Goal: Communication & Community: Answer question/provide support

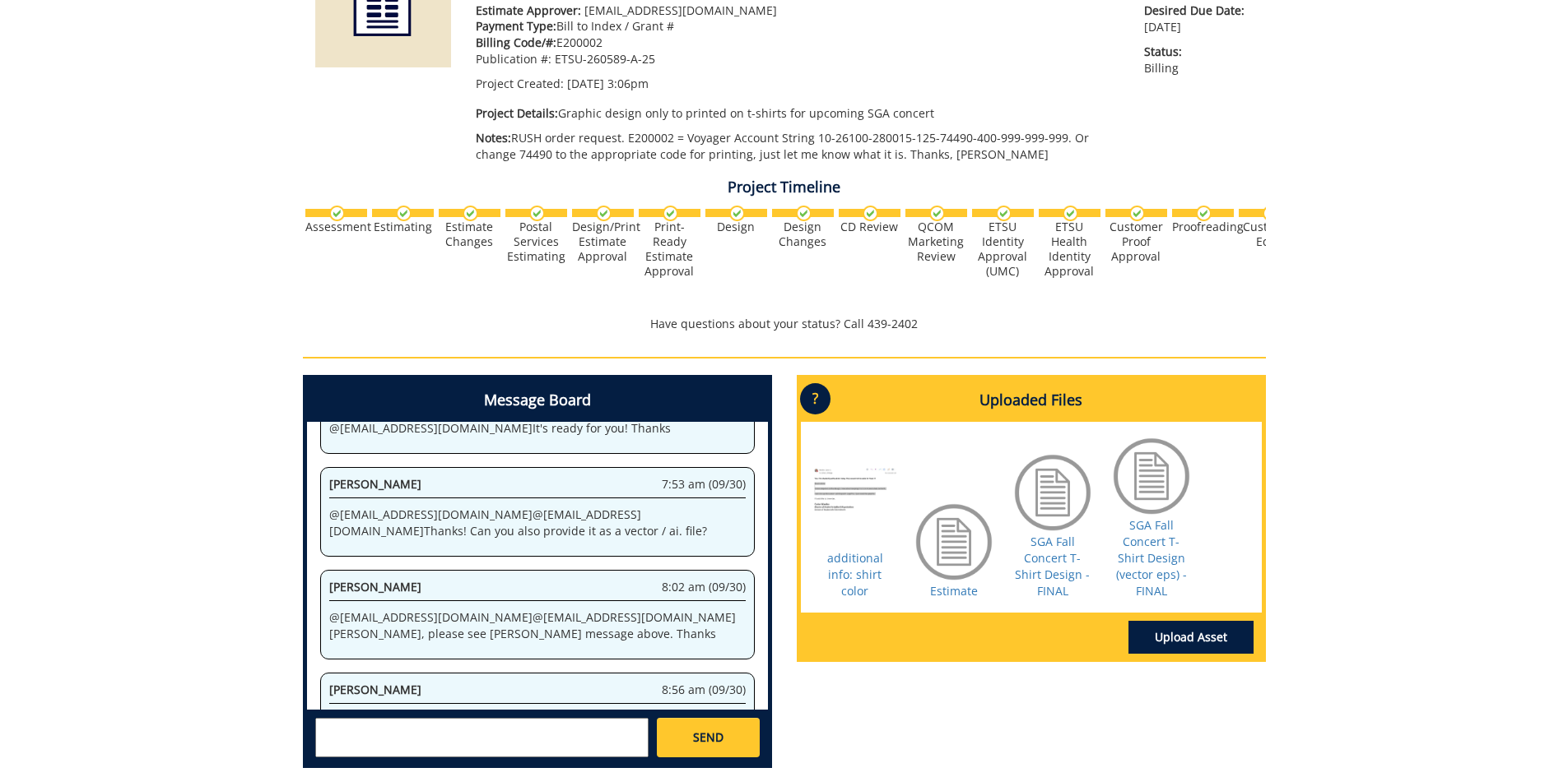
scroll to position [327, 0]
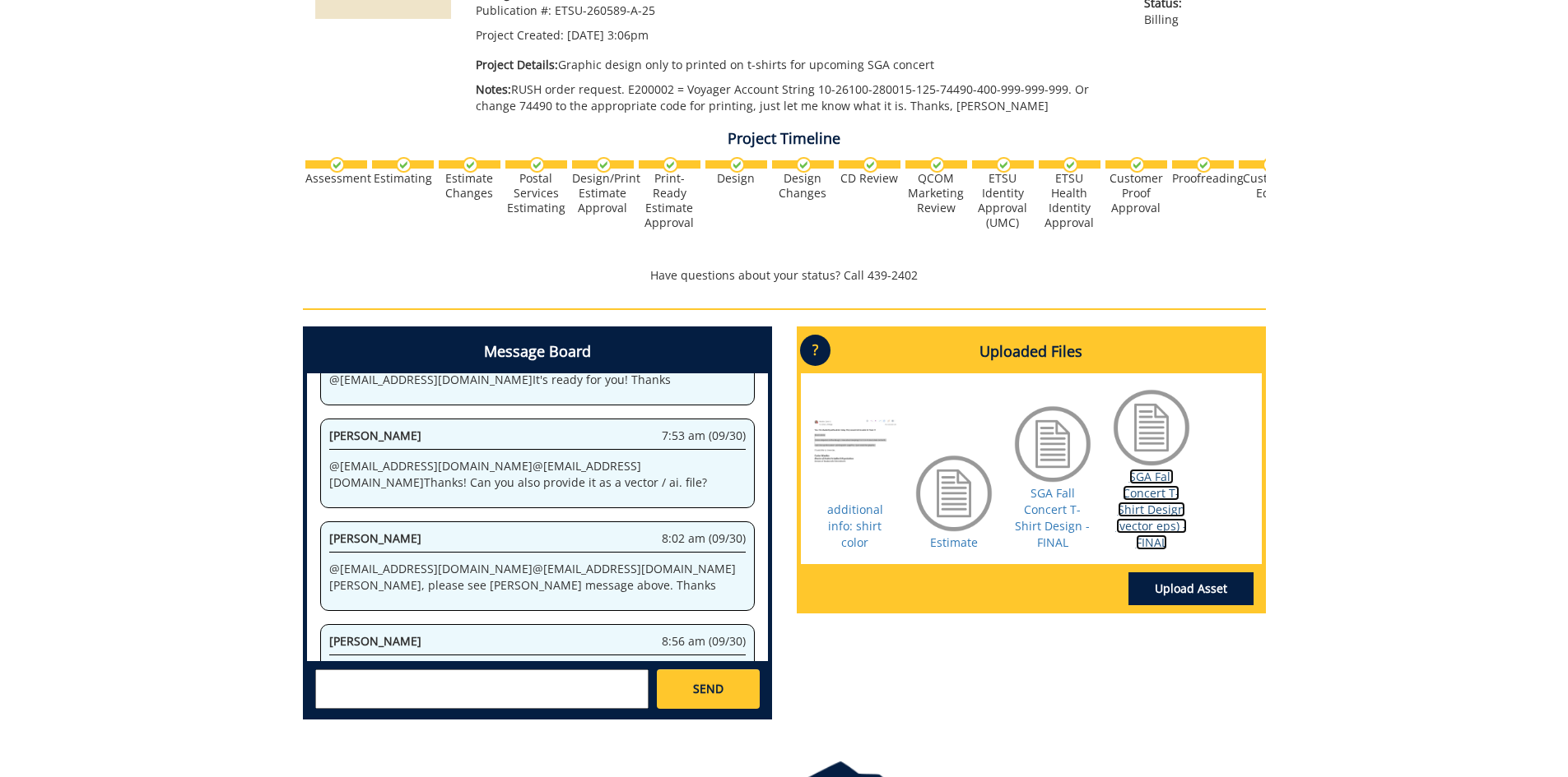
click at [1139, 504] on link "SGA Fall Concert T-Shirt Design (vector eps) - FINAL" at bounding box center [1152, 509] width 71 height 81
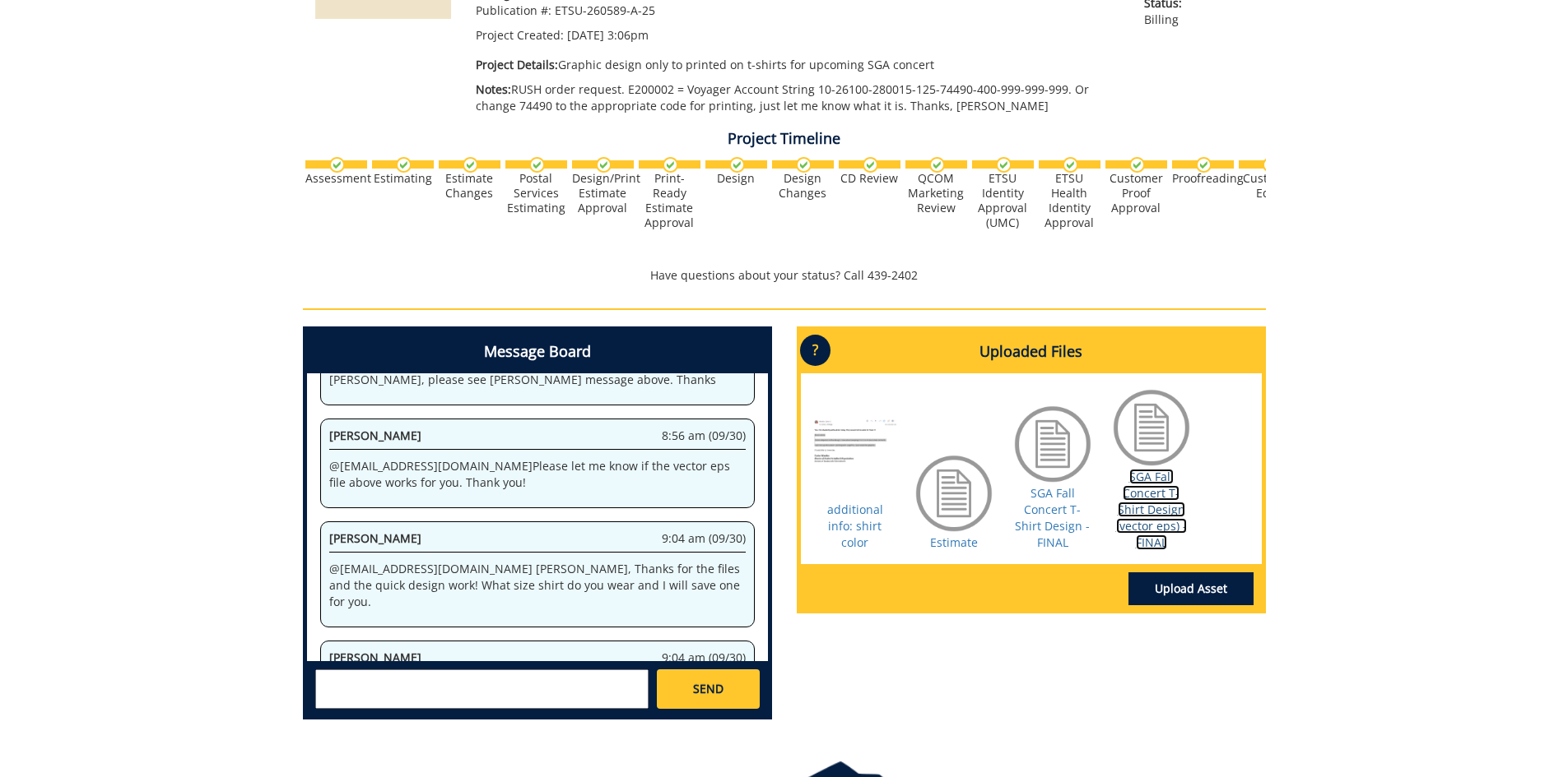
scroll to position [4911, 0]
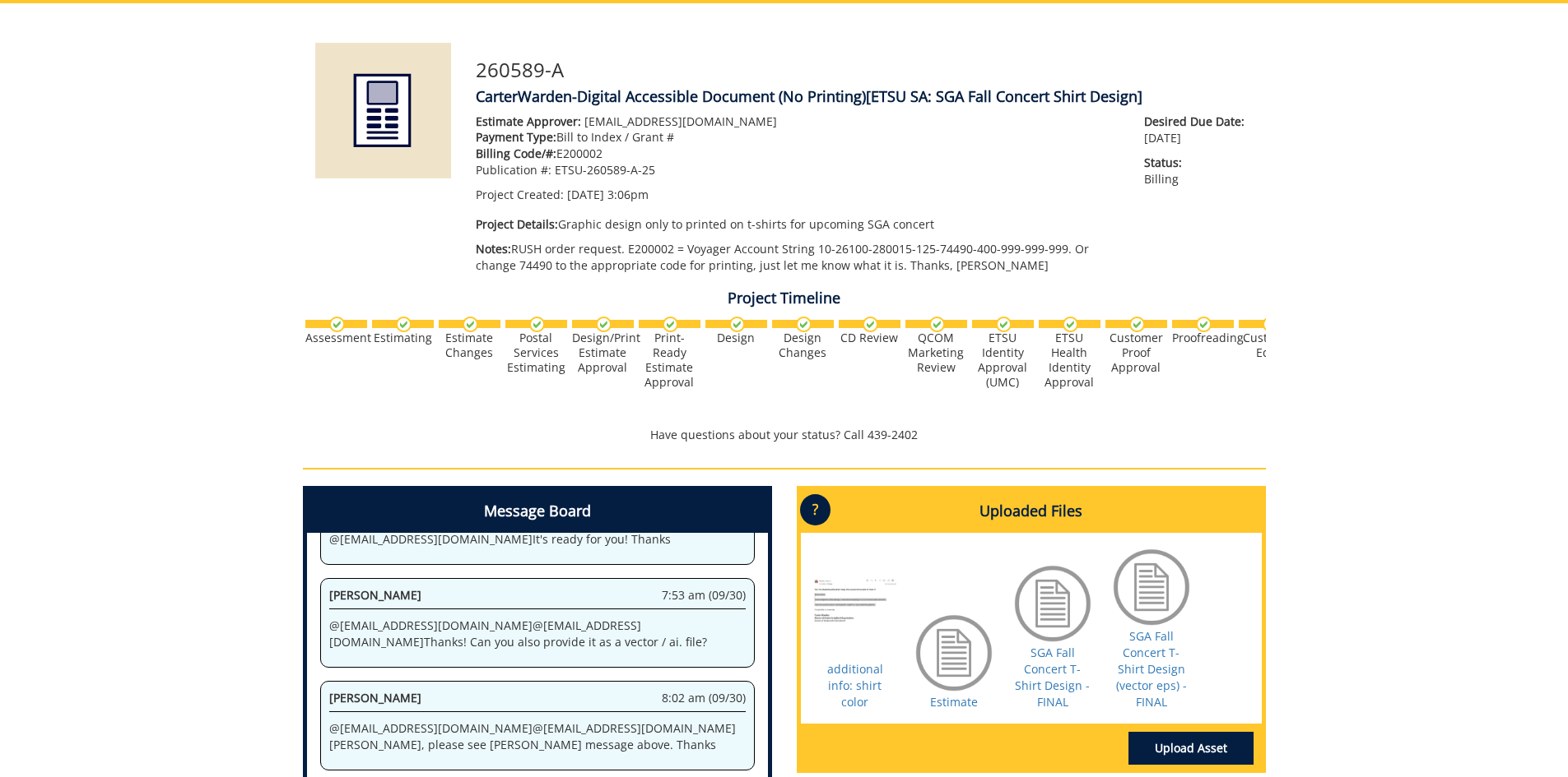
scroll to position [443, 0]
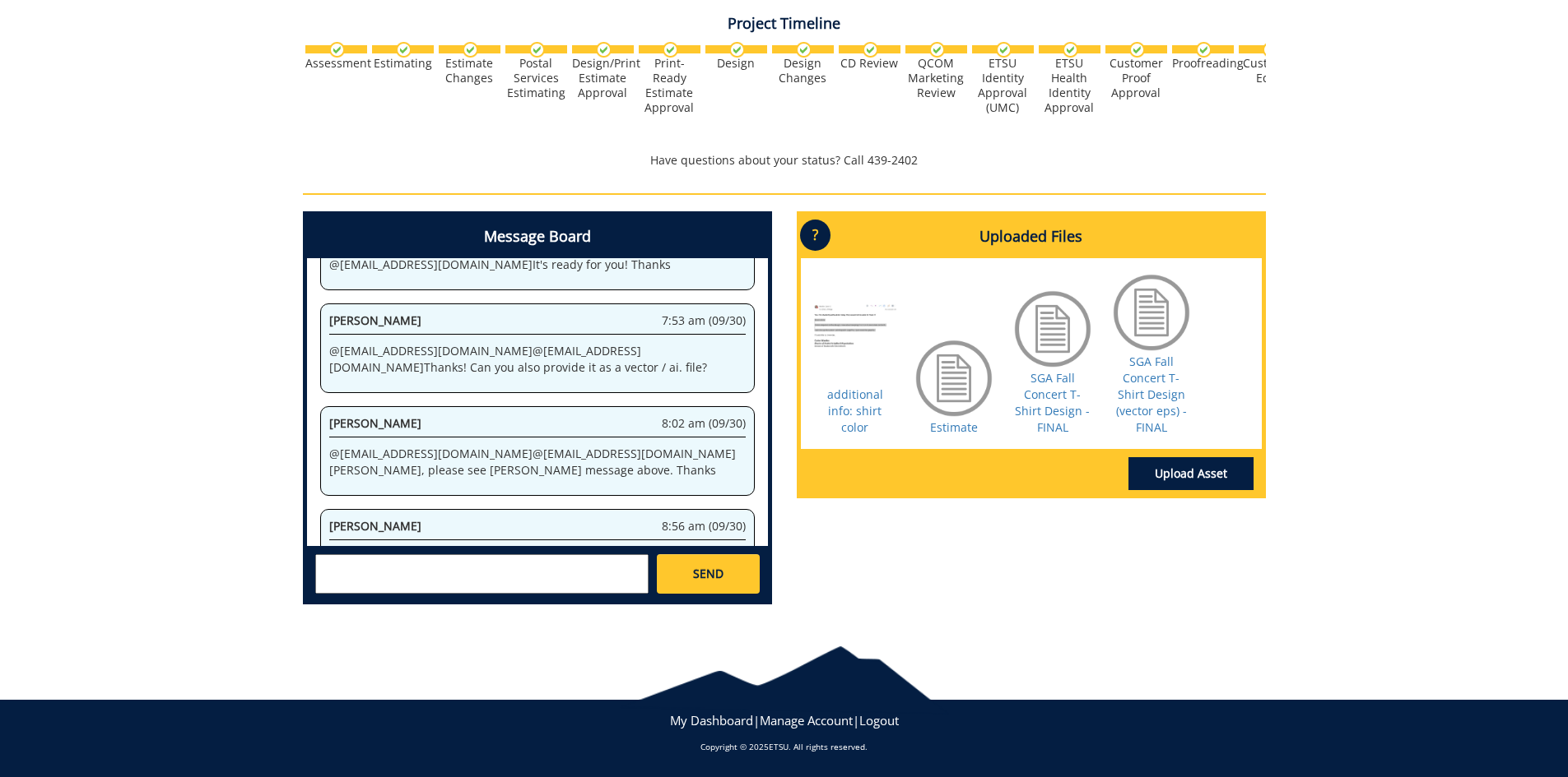
click at [372, 575] on textarea at bounding box center [481, 574] width 333 height 39
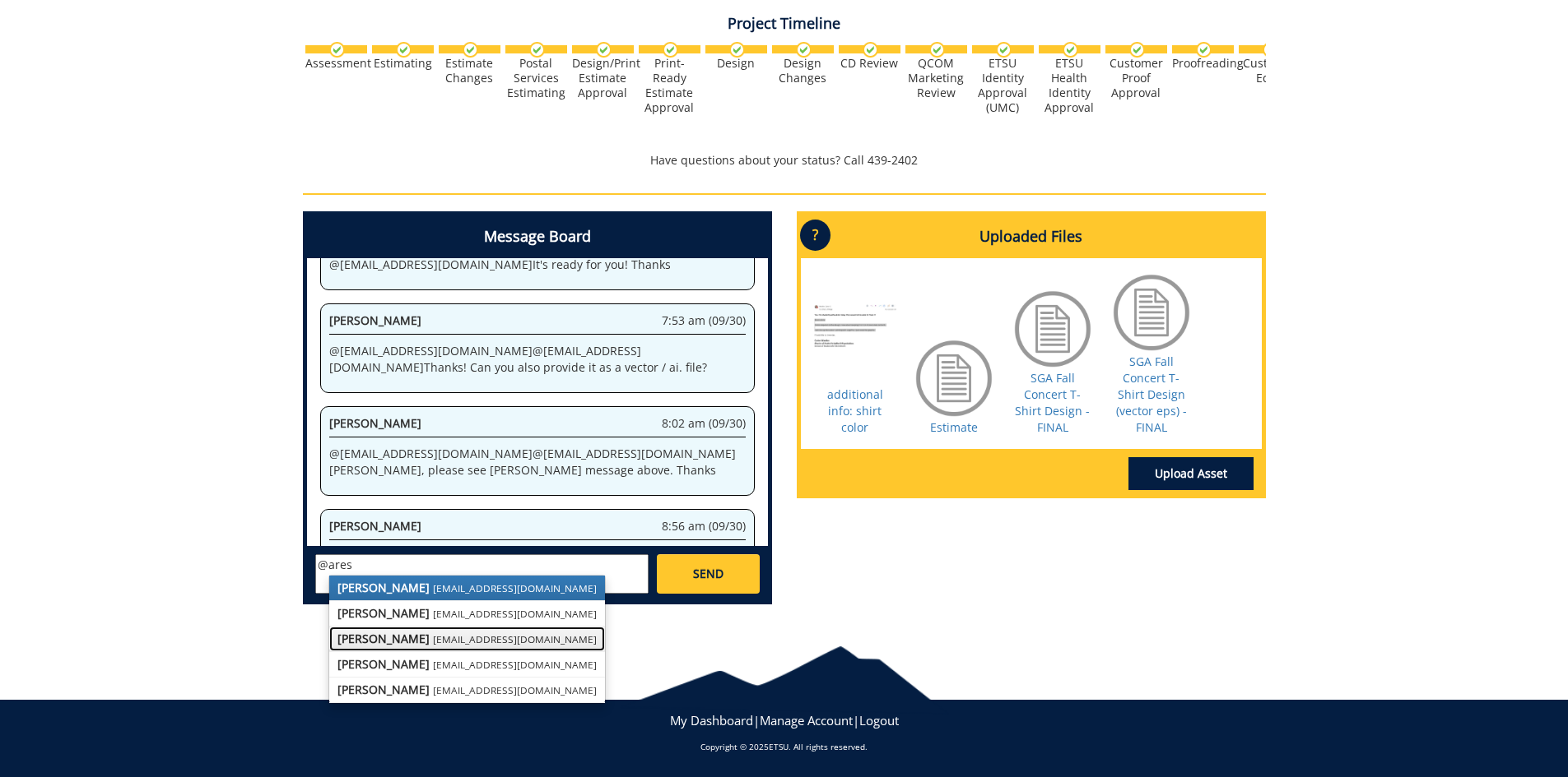
click at [391, 636] on strong "[PERSON_NAME]" at bounding box center [383, 639] width 93 height 15
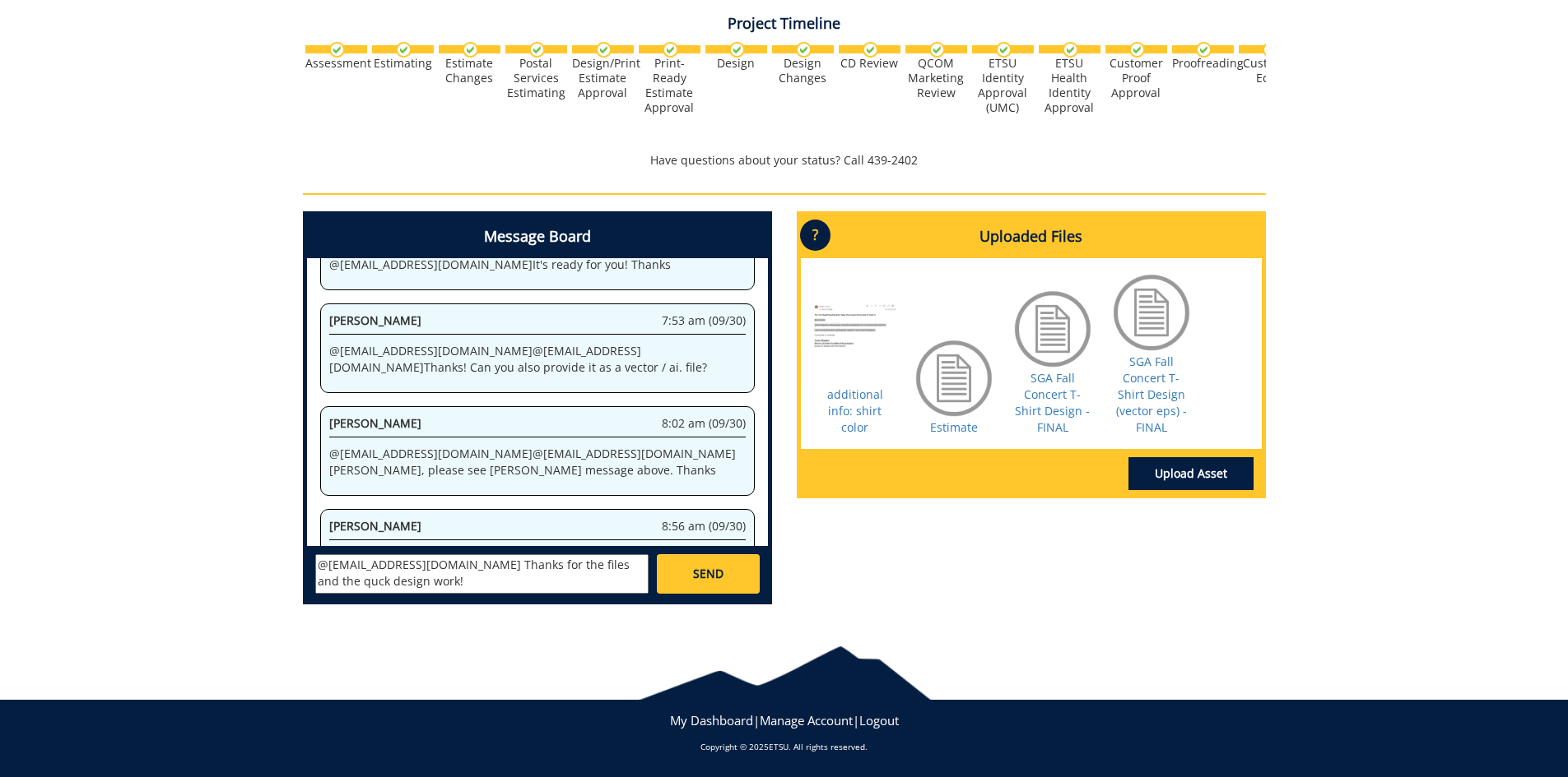
click at [593, 562] on textarea "@aresam@etsu.edu Thanks for the files and the quck design work!" at bounding box center [481, 574] width 333 height 39
click at [381, 579] on textarea "@aresam@etsu.edu Thanks for the files and the quick design work!" at bounding box center [481, 574] width 333 height 39
click at [430, 565] on textarea "@aresam@etsu.edu Thanks for the files and the quick design work! What size shir…" at bounding box center [481, 574] width 333 height 39
click at [471, 565] on textarea "@aresam@etsu.edu Angelica Thanks for the files and the quick design work! What …" at bounding box center [481, 574] width 333 height 39
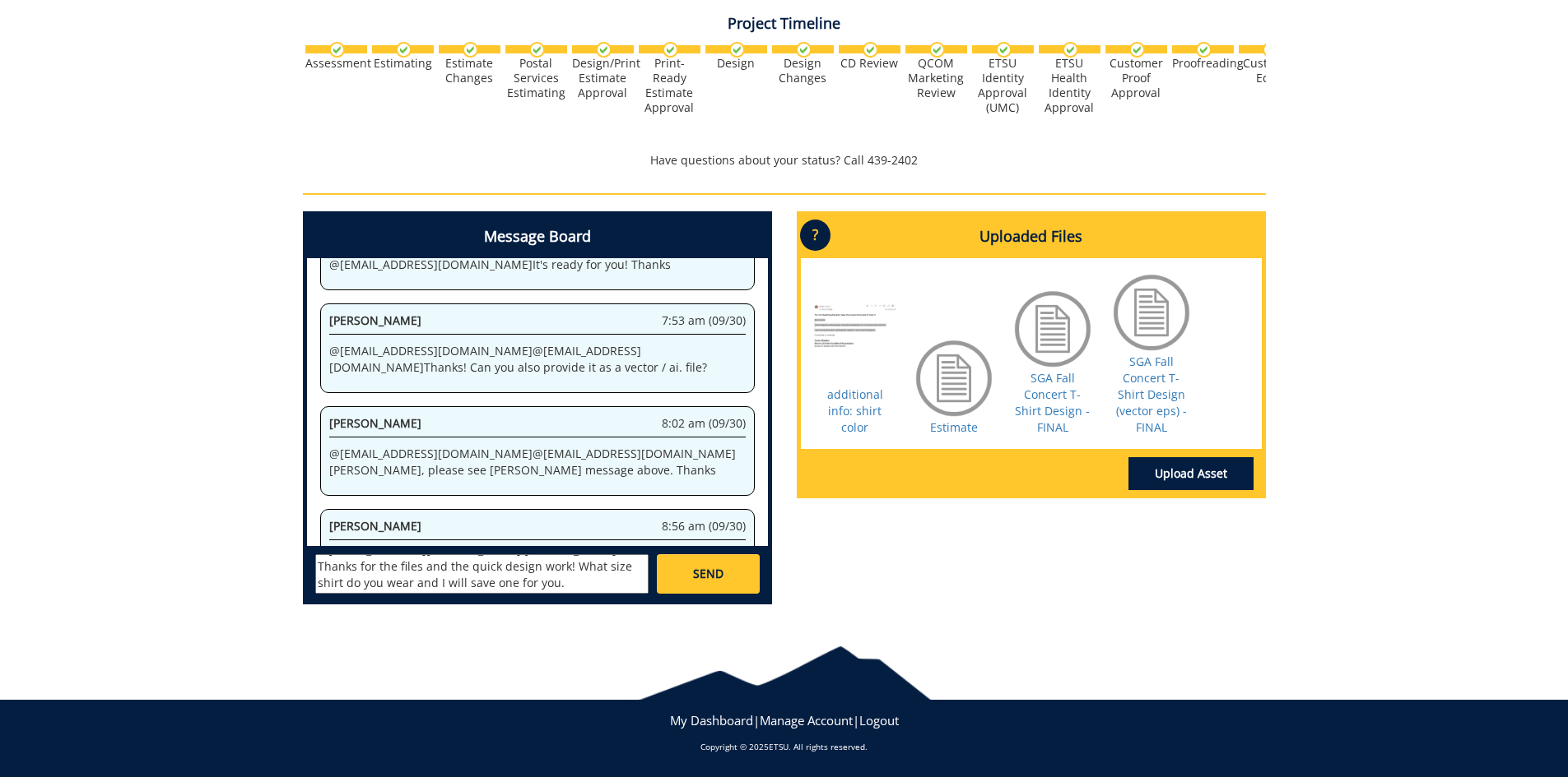
type textarea "@aresam@etsu.edu Angelica, Thanks for the files and the quick design work! What…"
click at [707, 572] on span "SEND" at bounding box center [709, 574] width 31 height 16
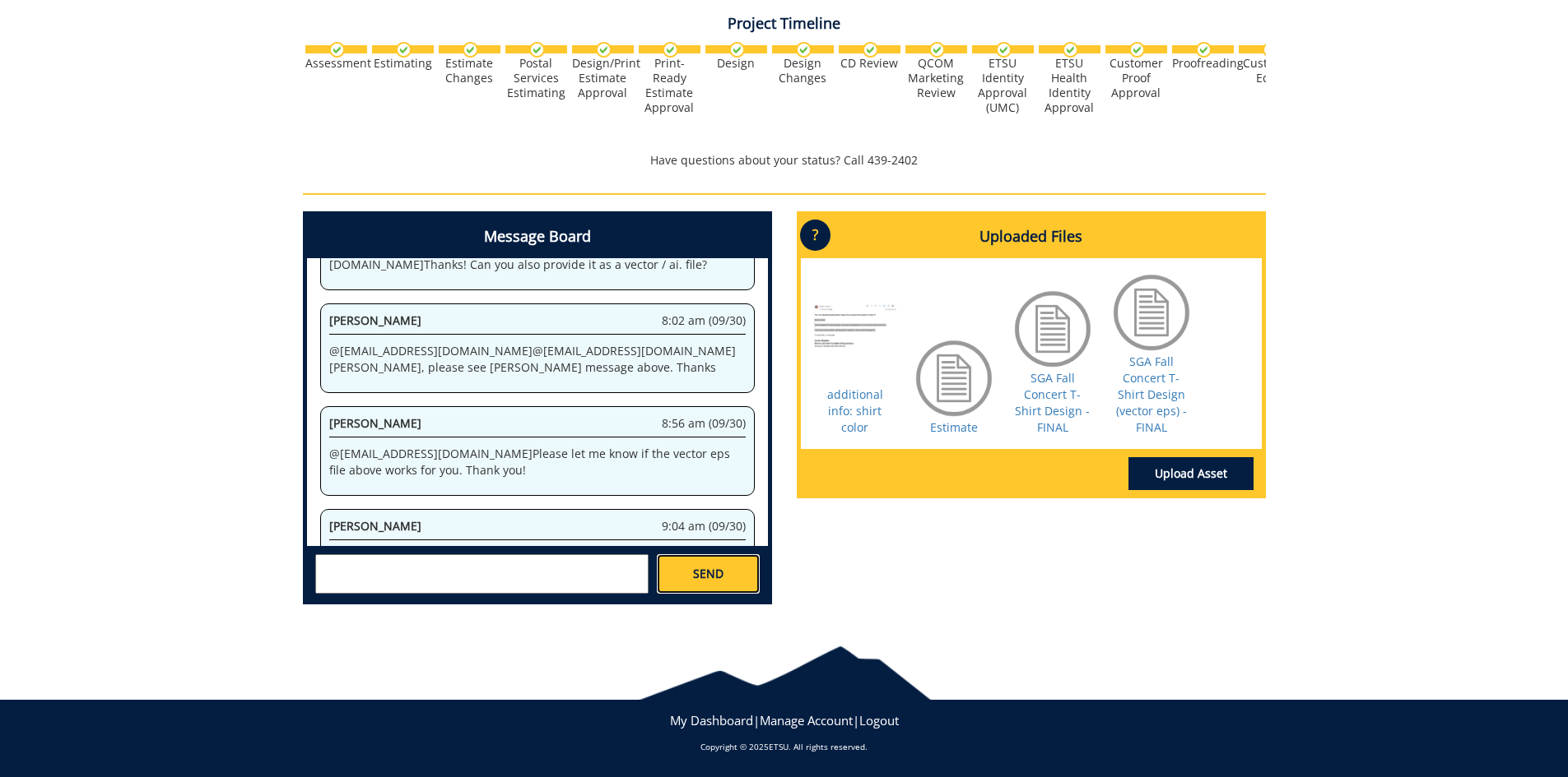
scroll to position [4809, 0]
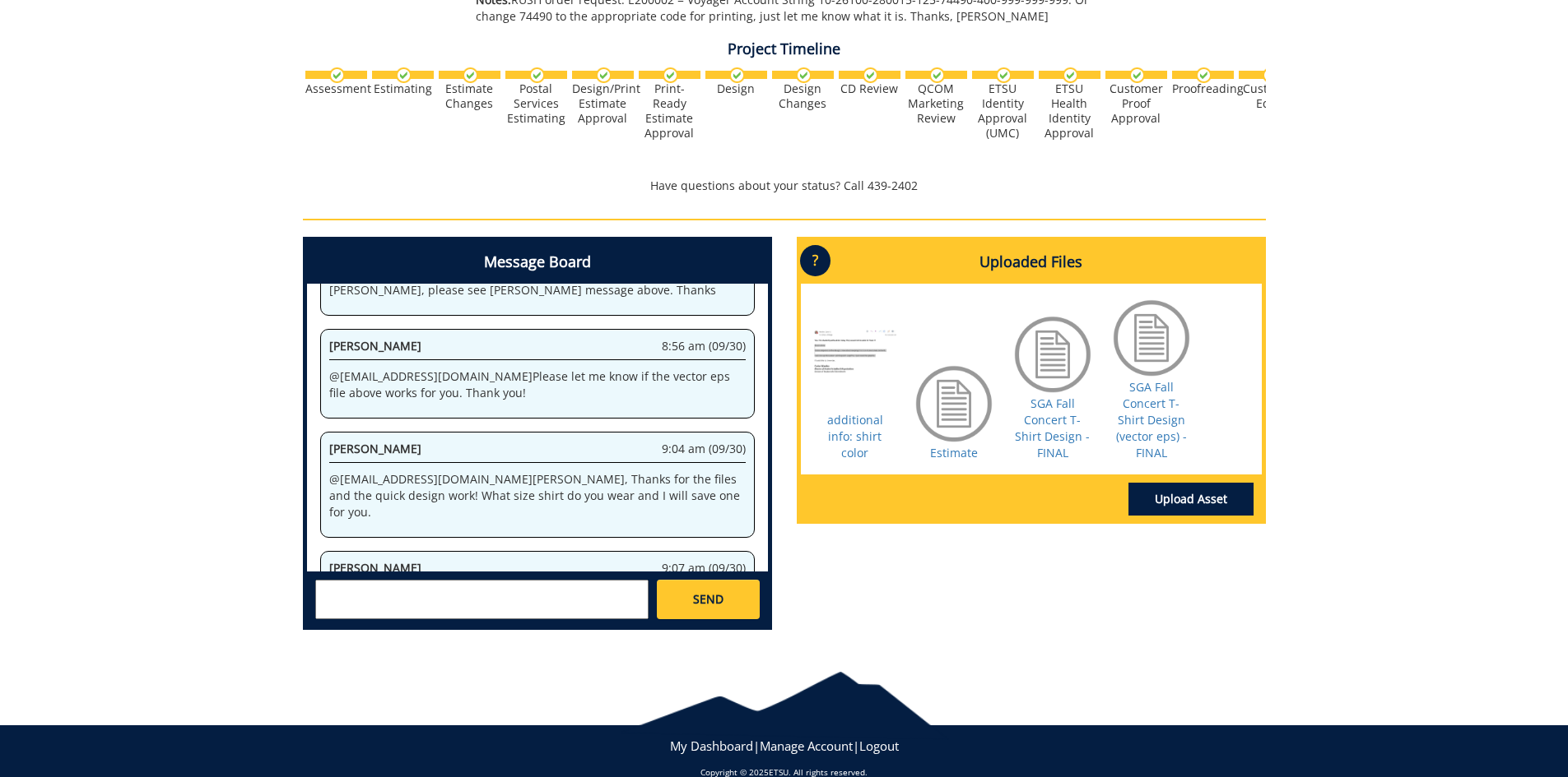
scroll to position [419, 0]
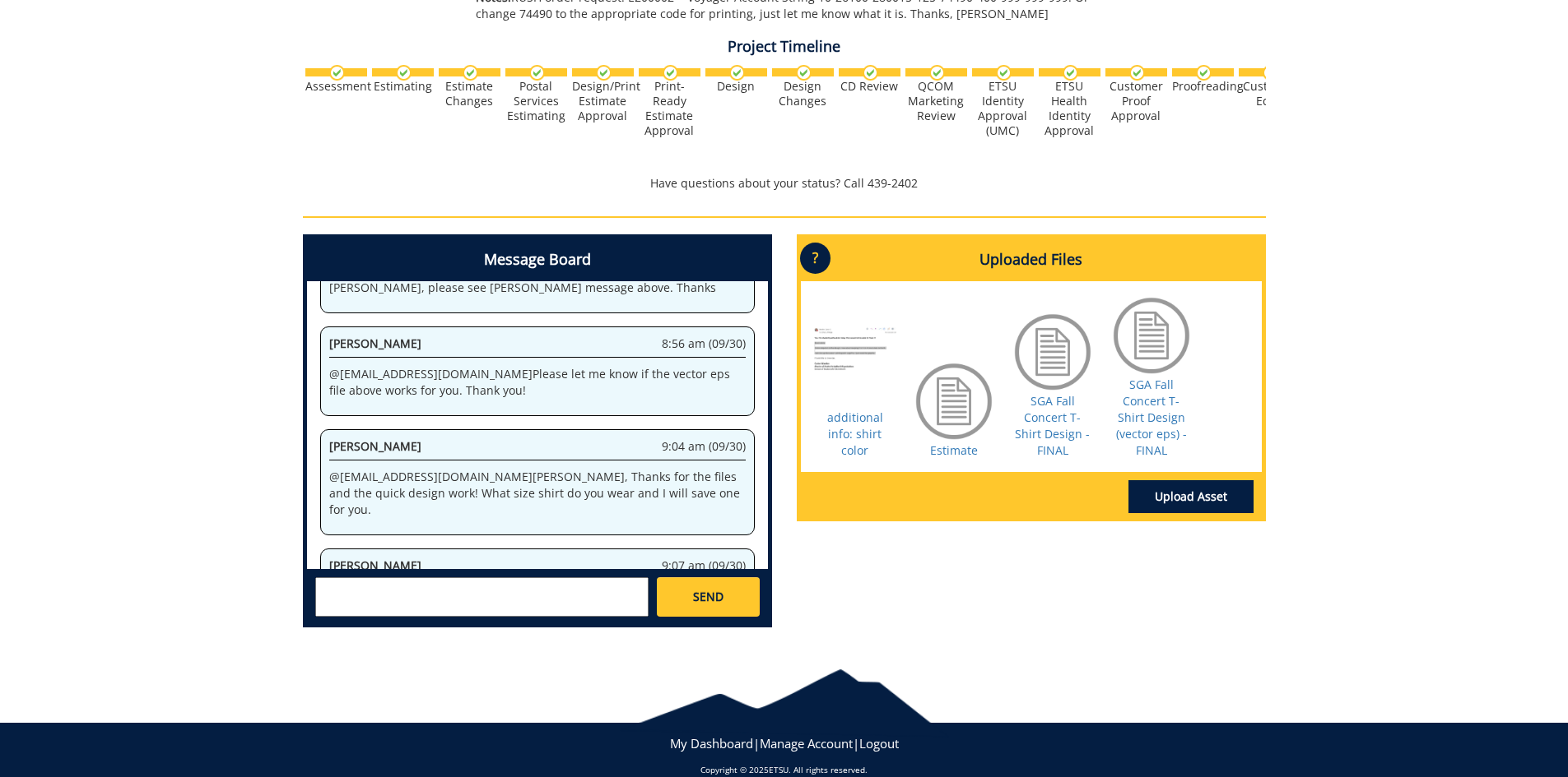
click at [381, 587] on textarea at bounding box center [481, 597] width 333 height 39
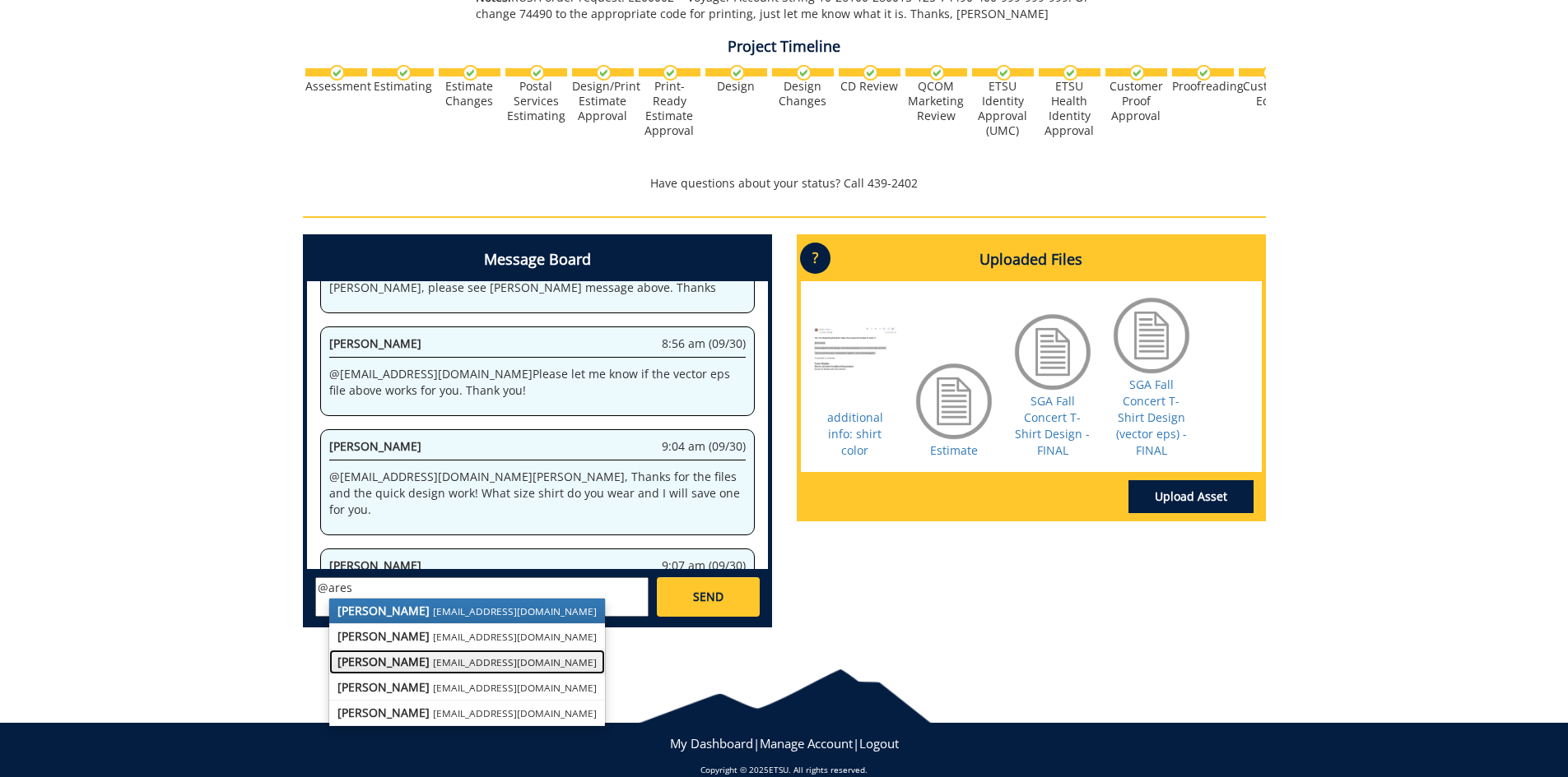
click at [400, 662] on strong "[PERSON_NAME]" at bounding box center [383, 662] width 93 height 15
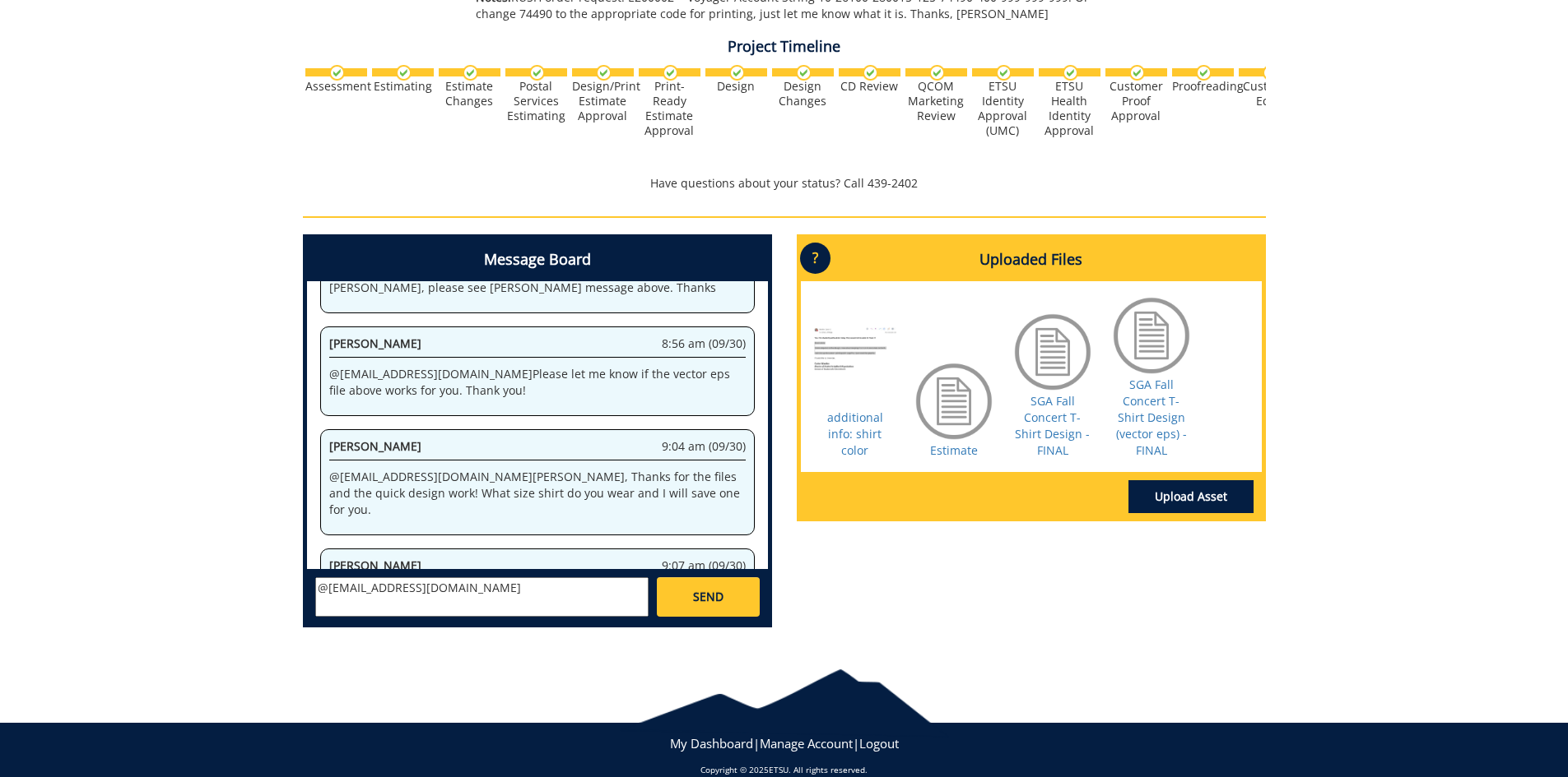
click at [486, 586] on textarea "@[EMAIL_ADDRESS][DOMAIN_NAME]" at bounding box center [481, 597] width 333 height 39
type textarea "@aresam@etsu.edu Will do. What is your campus PO Box and I'll send one over whe…"
click at [708, 592] on span "SEND" at bounding box center [709, 597] width 31 height 16
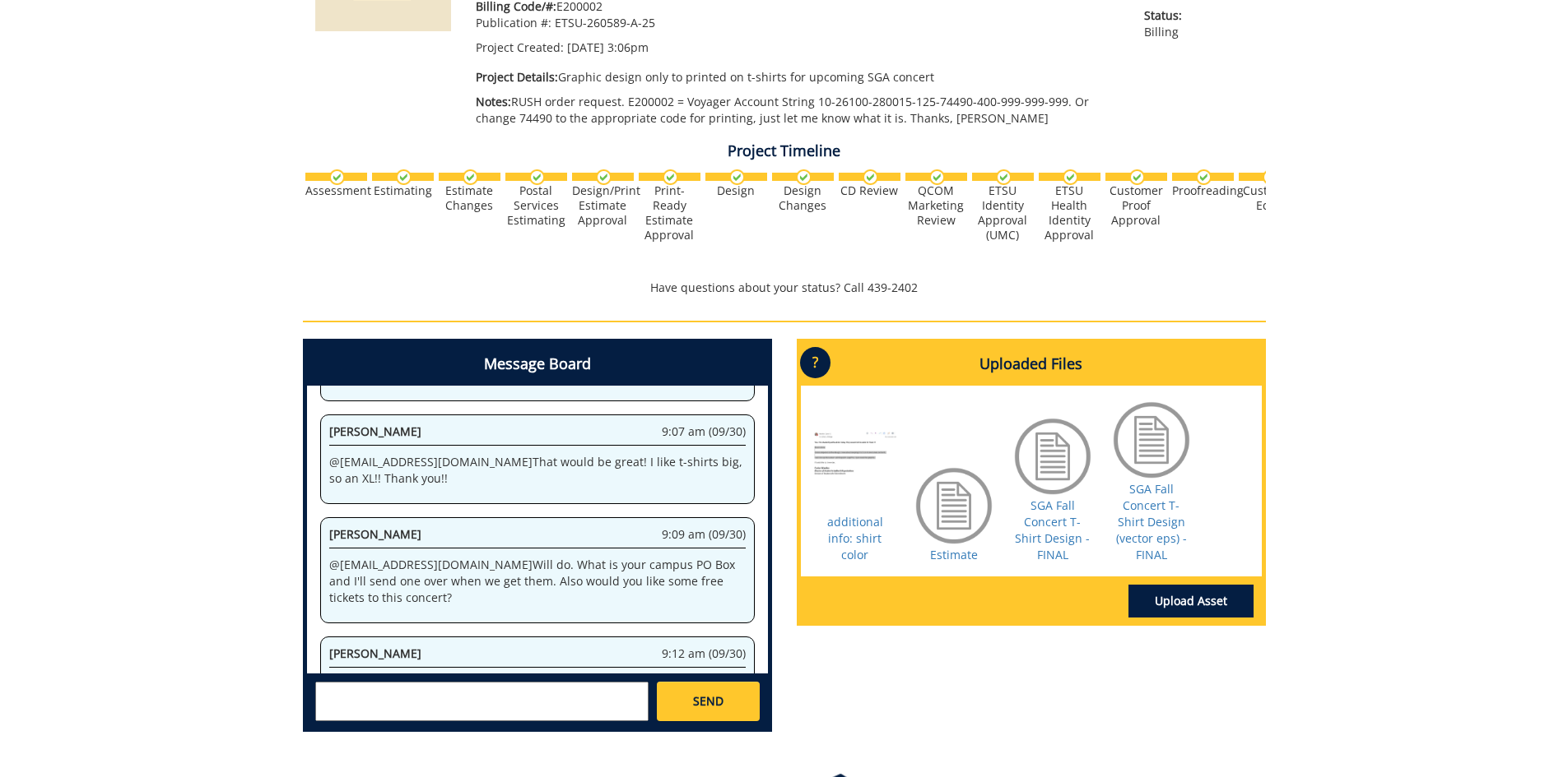
scroll to position [338, 0]
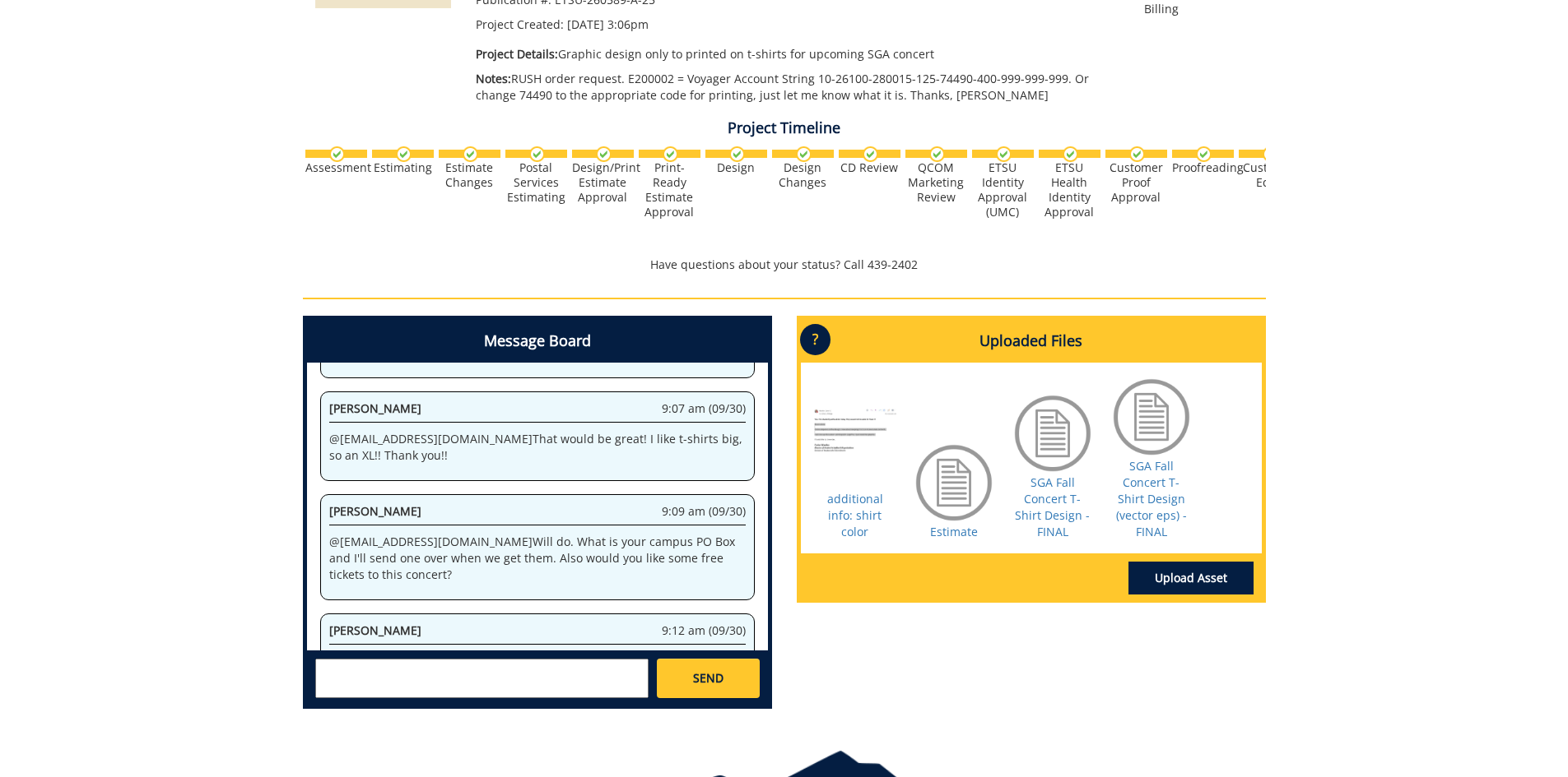
click at [424, 675] on textarea at bounding box center [481, 678] width 333 height 39
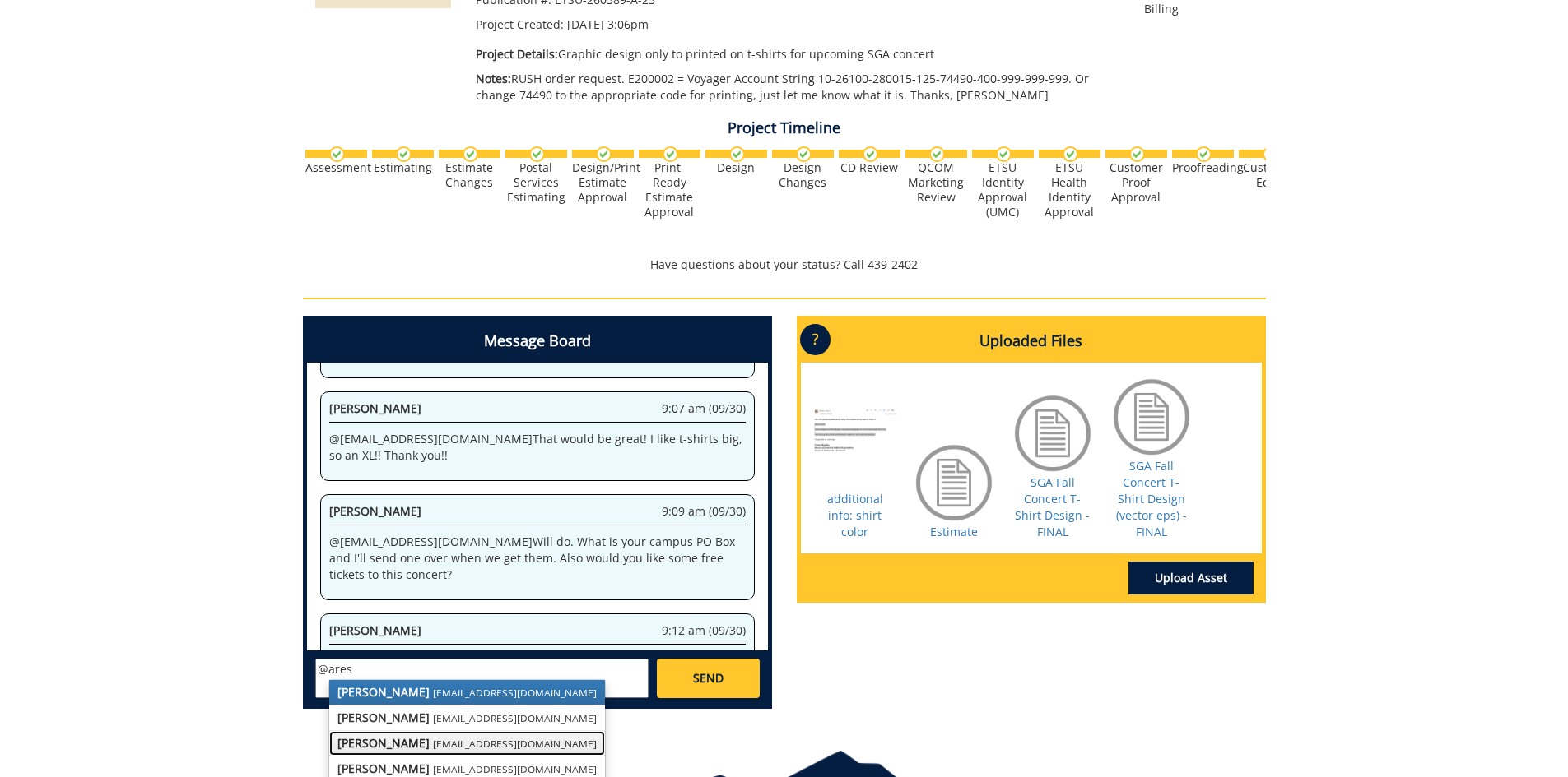
click at [392, 741] on strong "[PERSON_NAME]" at bounding box center [383, 743] width 93 height 15
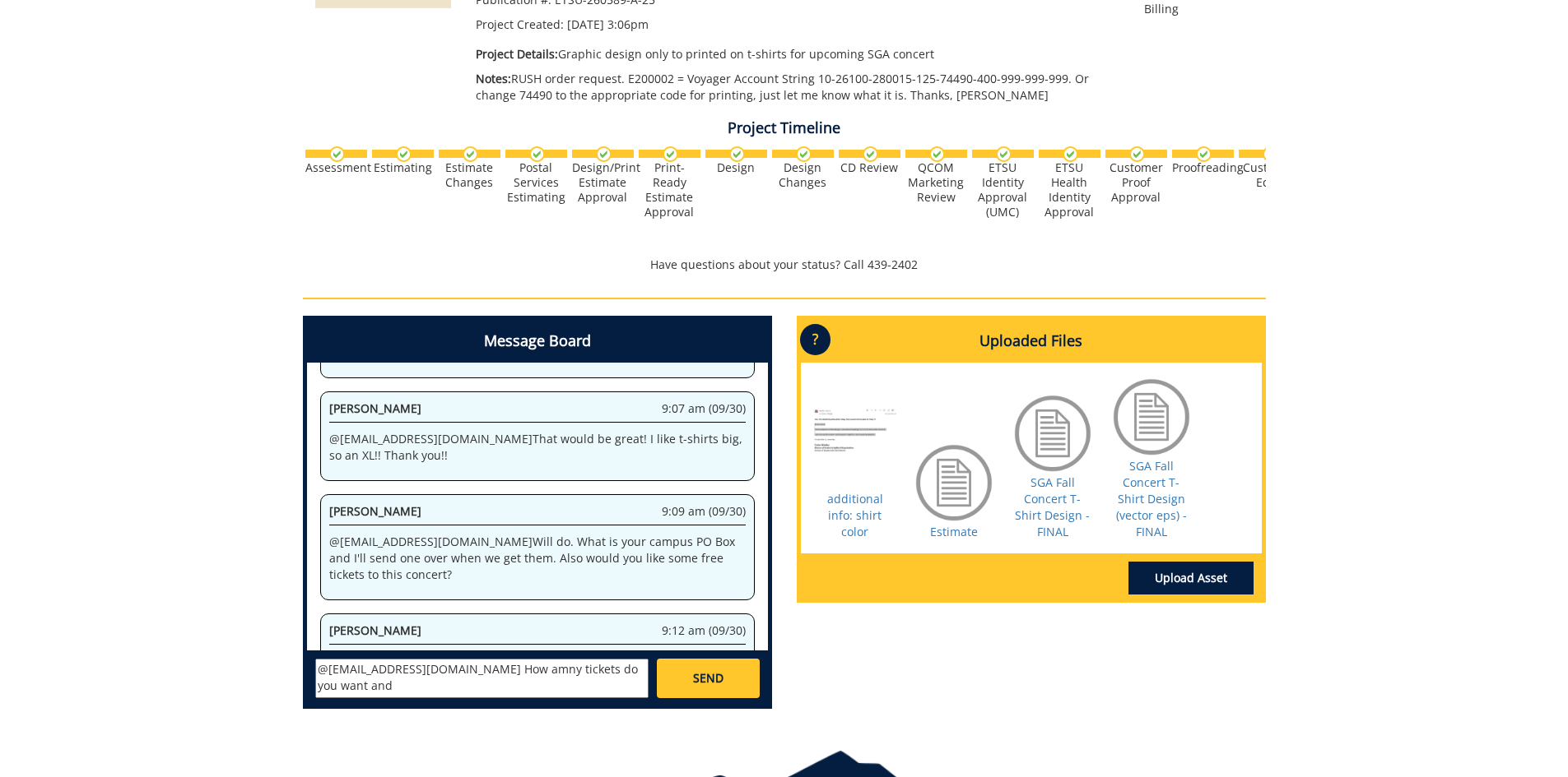
click at [469, 666] on textarea "@aresam@etsu.edu How amny tickets do you want and" at bounding box center [481, 678] width 333 height 39
click at [637, 672] on textarea "@aresam@etsu.edu How many tickets do you want and" at bounding box center [481, 678] width 333 height 39
click at [372, 686] on textarea "@aresam@etsu.edu How many tickets do you want and do you want floor (standing o…" at bounding box center [481, 678] width 333 height 39
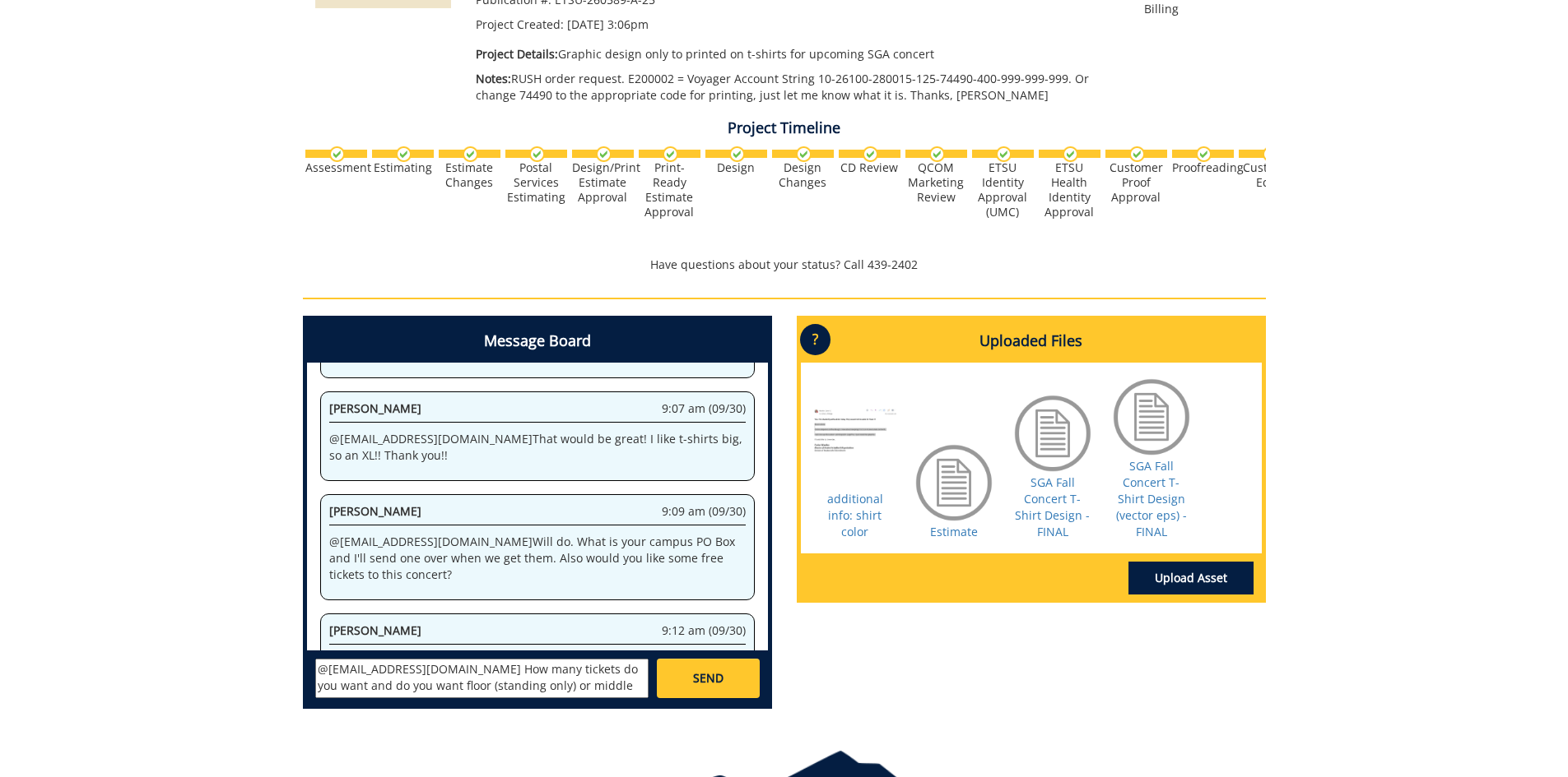
click at [430, 666] on textarea "@aresam@etsu.edu How many tickets do you want and do you want floor (standing o…" at bounding box center [481, 678] width 333 height 39
type textarea "@aresam@etsu.edu Great! How many tickets do you want and do you want floor (sta…"
click at [692, 675] on link "SEND" at bounding box center [708, 678] width 102 height 39
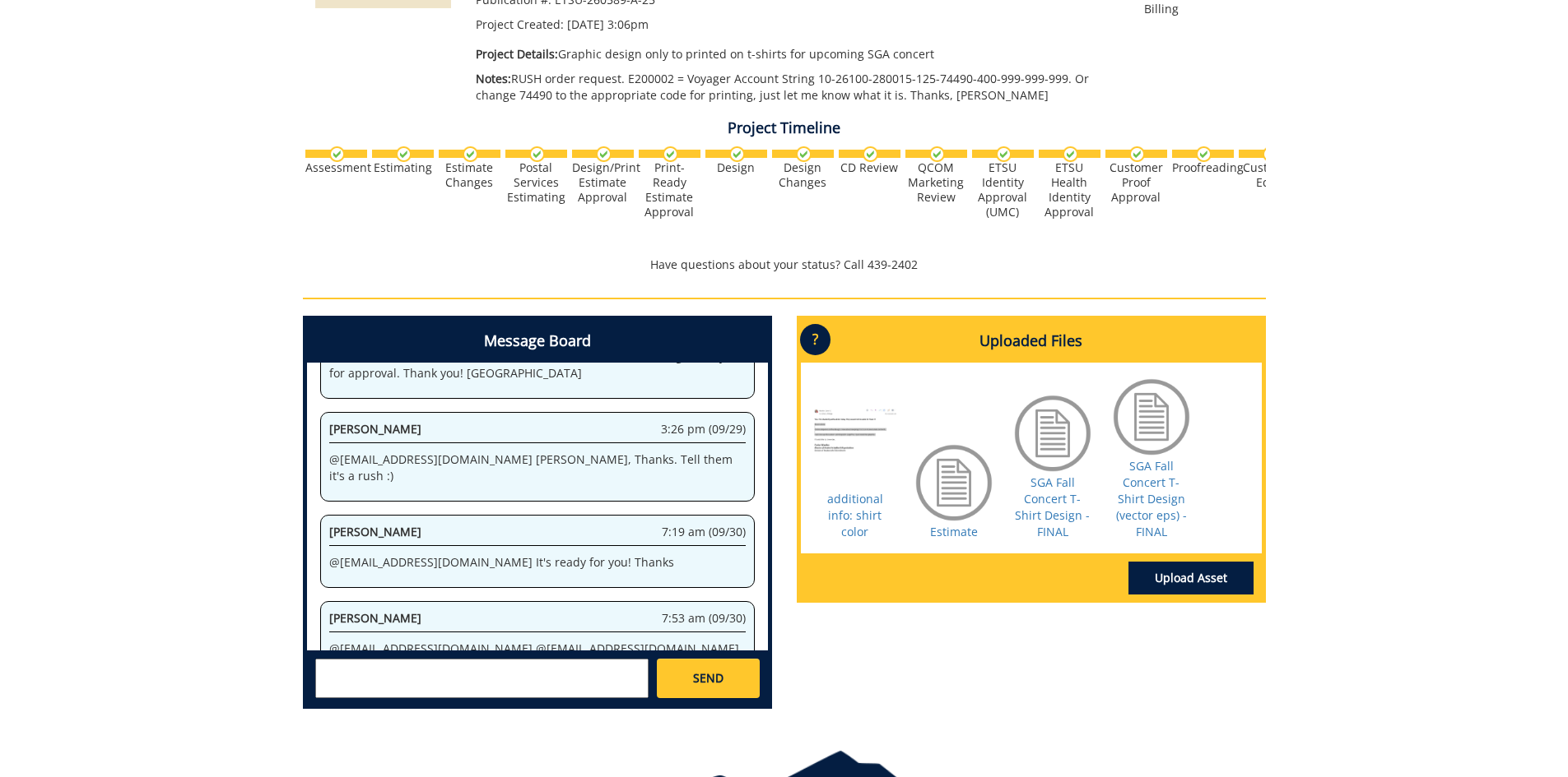
scroll to position [61747, 0]
